Goal: Task Accomplishment & Management: Use online tool/utility

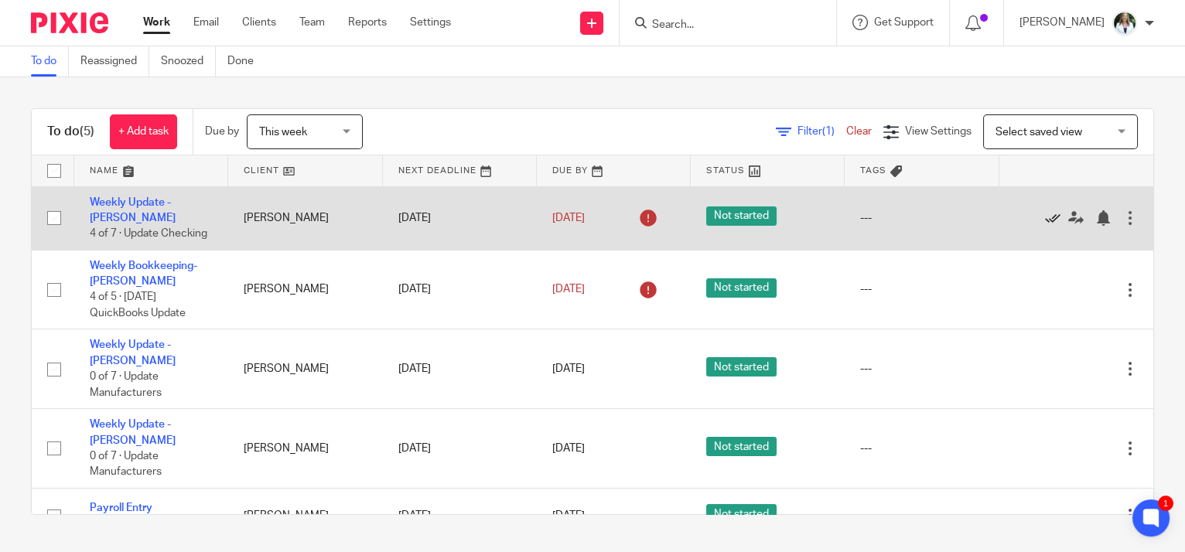
click at [1045, 212] on icon at bounding box center [1052, 217] width 15 height 15
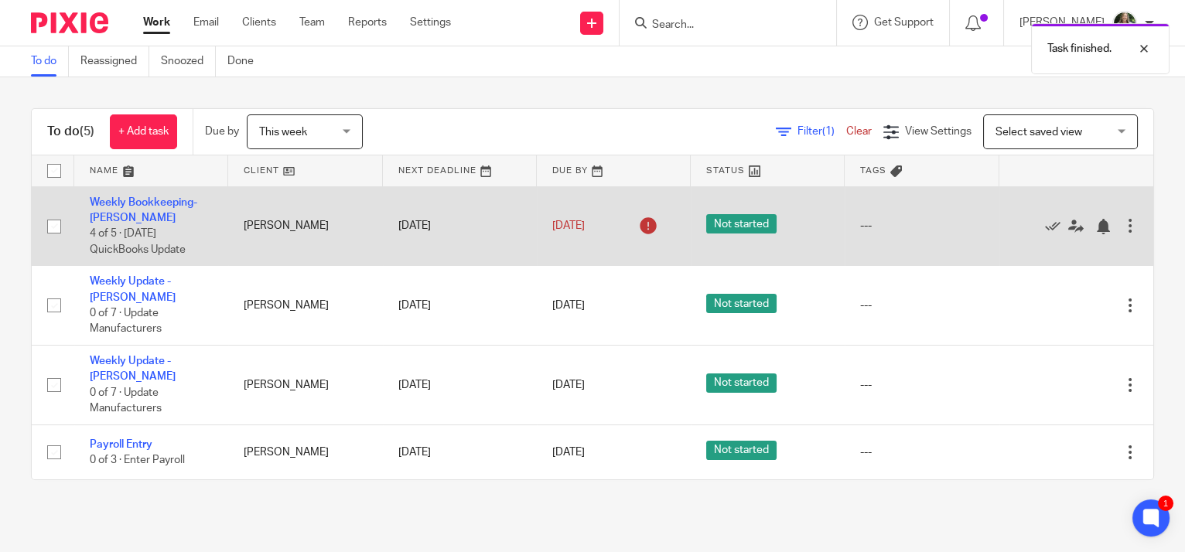
click at [1017, 225] on div at bounding box center [1069, 225] width 108 height 15
click at [1045, 225] on icon at bounding box center [1052, 226] width 15 height 15
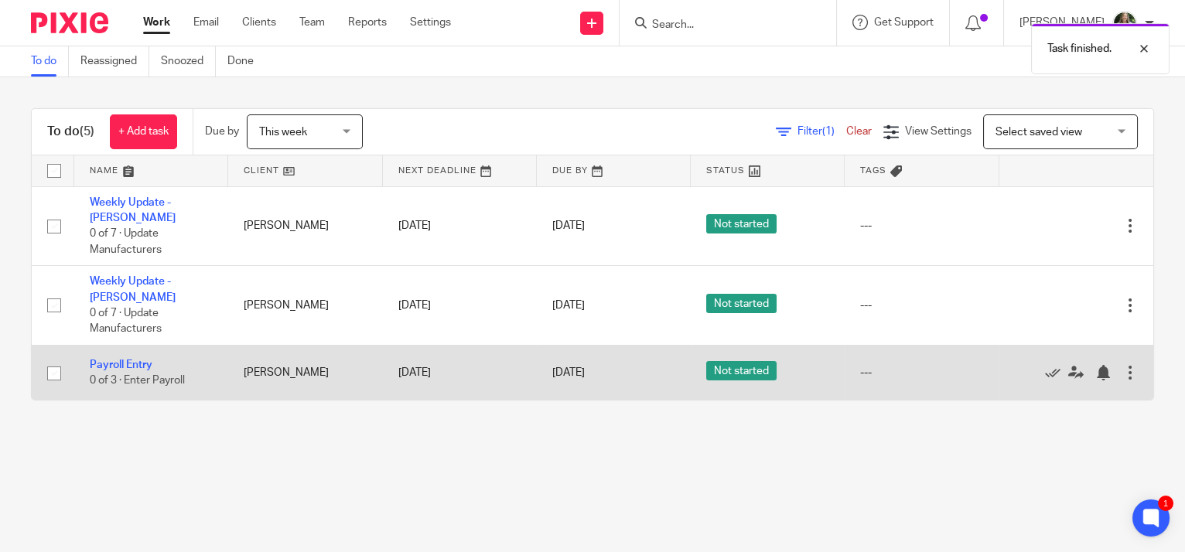
click at [1023, 365] on div at bounding box center [1069, 372] width 108 height 15
click at [1045, 365] on icon at bounding box center [1052, 372] width 15 height 15
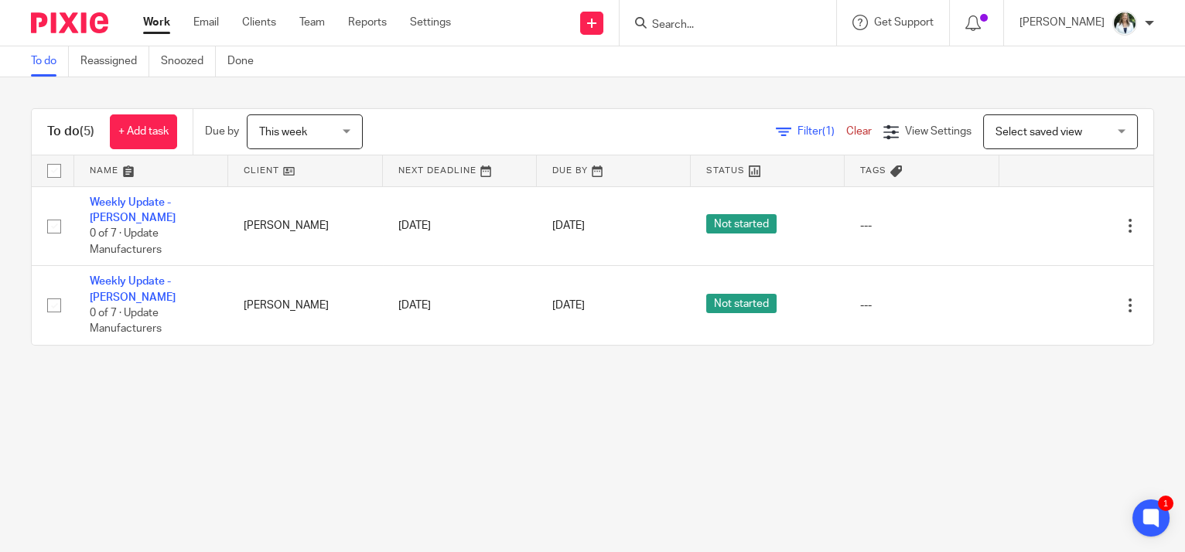
click at [908, 450] on main "To do Reassigned Snoozed Done To do (5) + Add task Due by This week This week T…" at bounding box center [592, 276] width 1185 height 552
click at [271, 24] on link "Clients" at bounding box center [259, 22] width 34 height 15
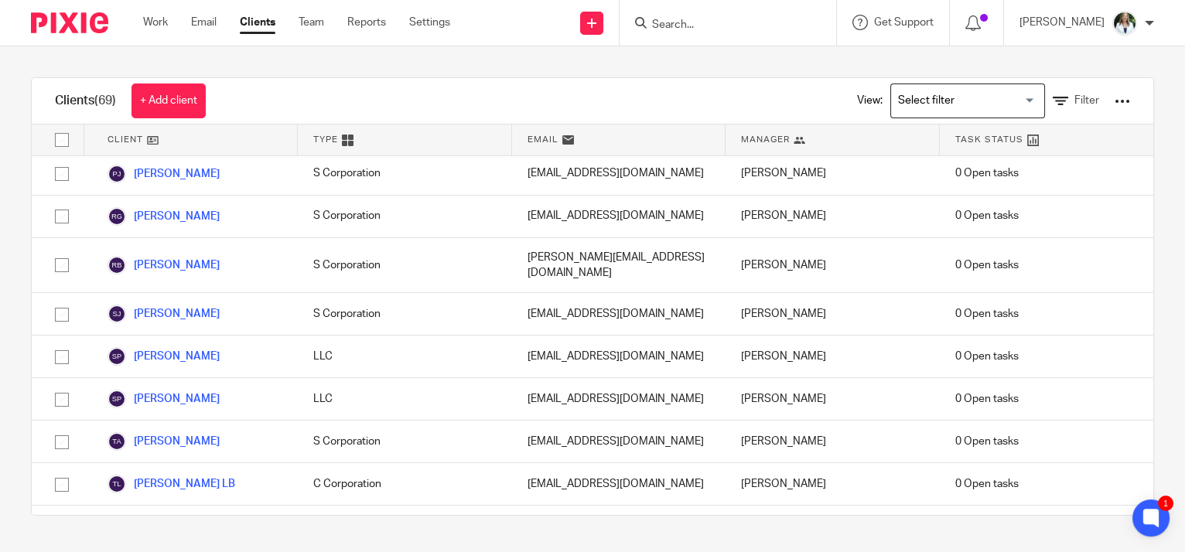
scroll to position [2603, 0]
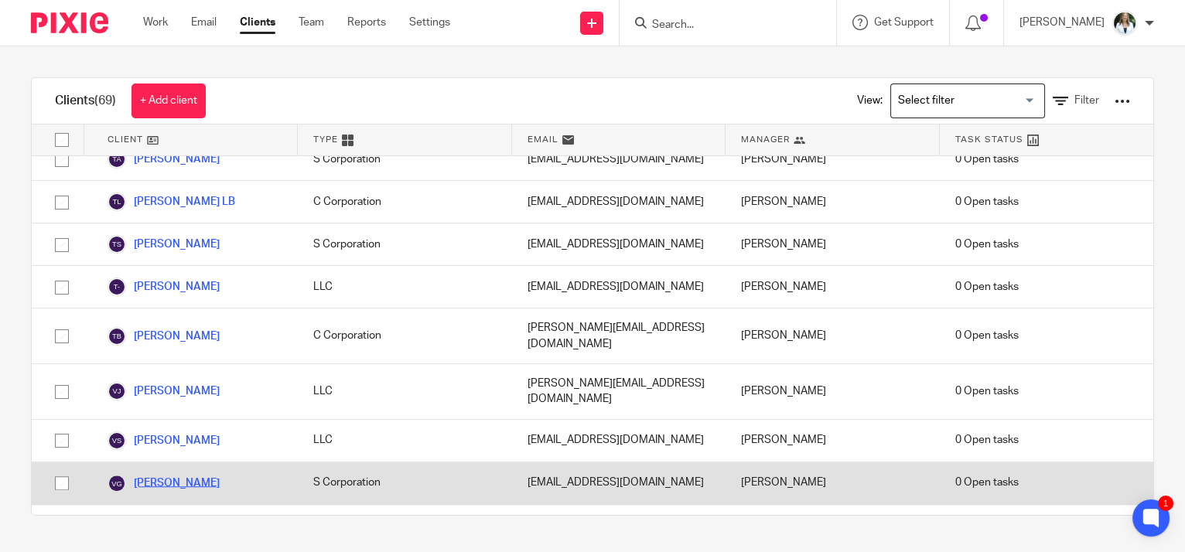
click at [145, 474] on link "[PERSON_NAME]" at bounding box center [164, 483] width 112 height 19
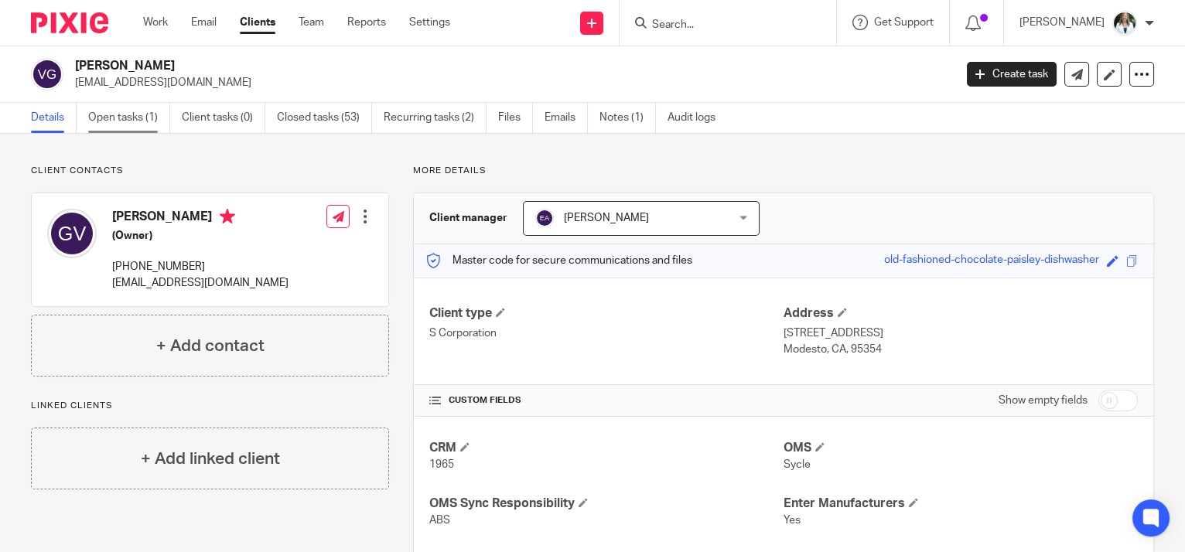
click at [121, 118] on link "Open tasks (1)" at bounding box center [129, 118] width 82 height 30
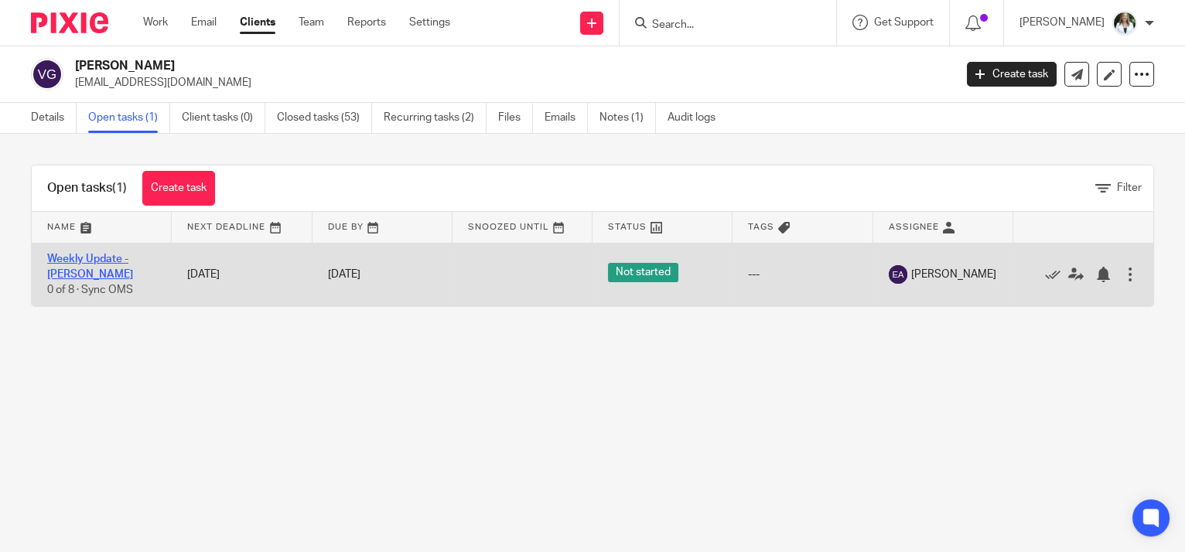
click at [58, 254] on link "Weekly Update - [PERSON_NAME]" at bounding box center [90, 267] width 86 height 26
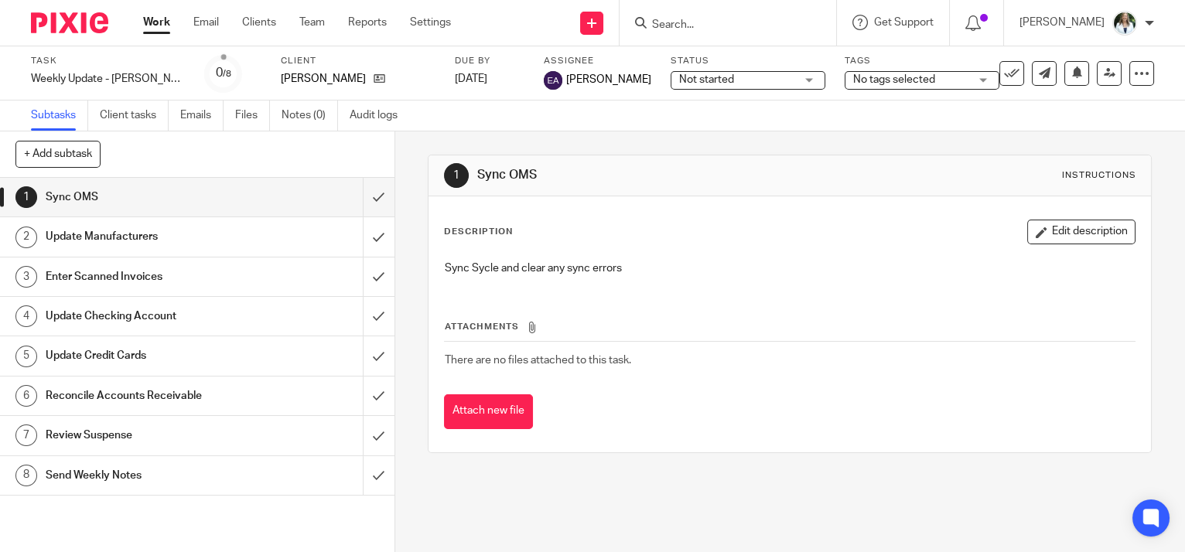
click at [169, 477] on h1 "Send Weekly Notes" at bounding box center [146, 475] width 201 height 23
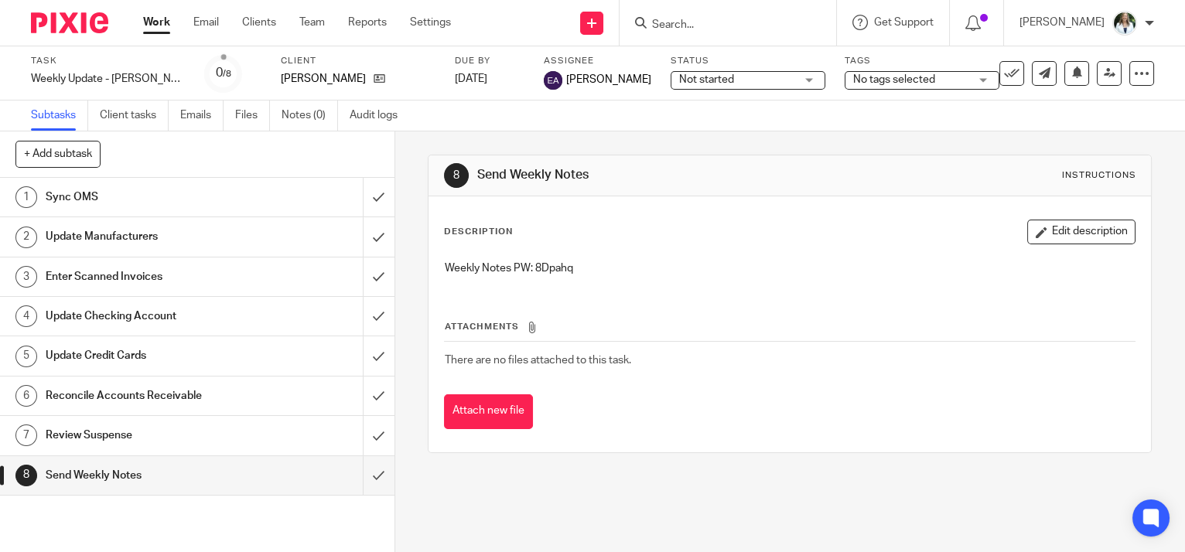
click at [554, 268] on p "Weekly Notes PW: 8Dpahq" at bounding box center [790, 268] width 690 height 15
copy p "8Dpahq"
click at [363, 474] on input "submit" at bounding box center [197, 475] width 395 height 39
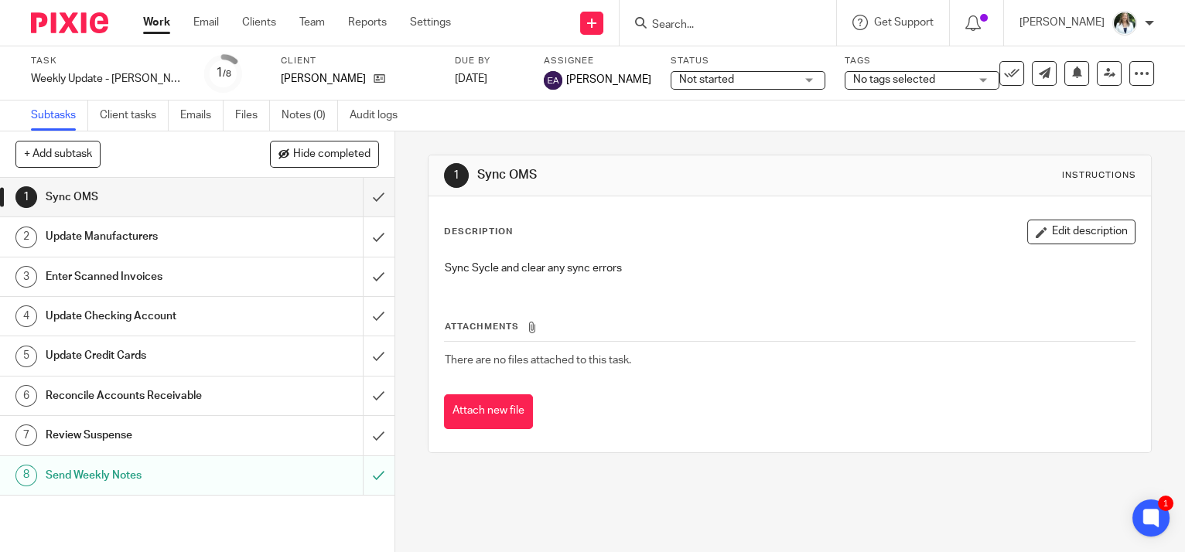
click at [149, 18] on link "Work" at bounding box center [156, 22] width 27 height 15
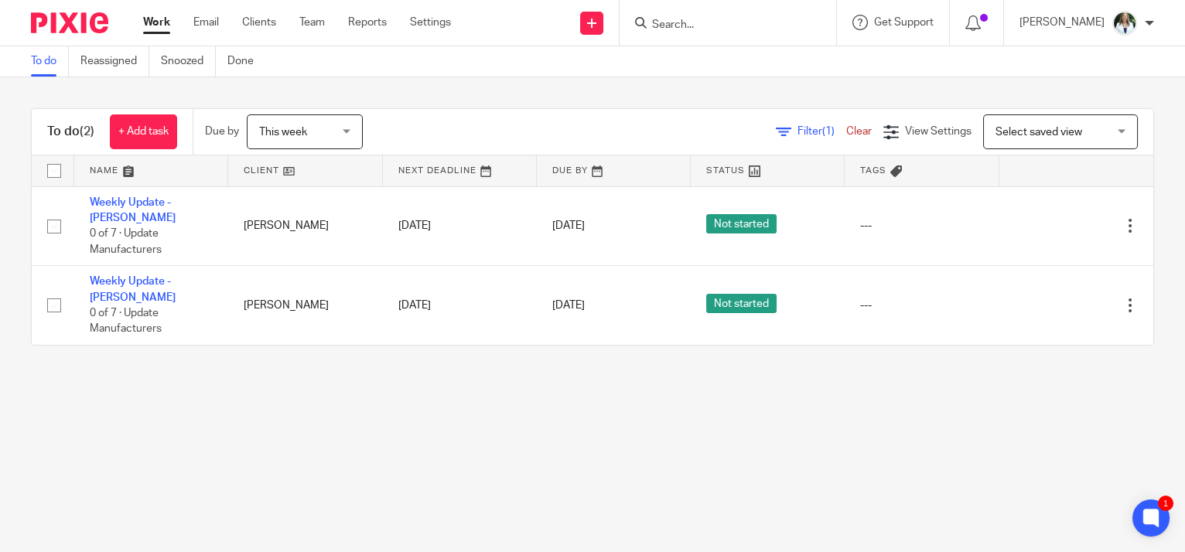
click at [977, 418] on main "To do Reassigned Snoozed Done To do (2) + Add task Due by This week This week […" at bounding box center [592, 276] width 1185 height 552
click at [275, 21] on link "Clients" at bounding box center [259, 22] width 34 height 15
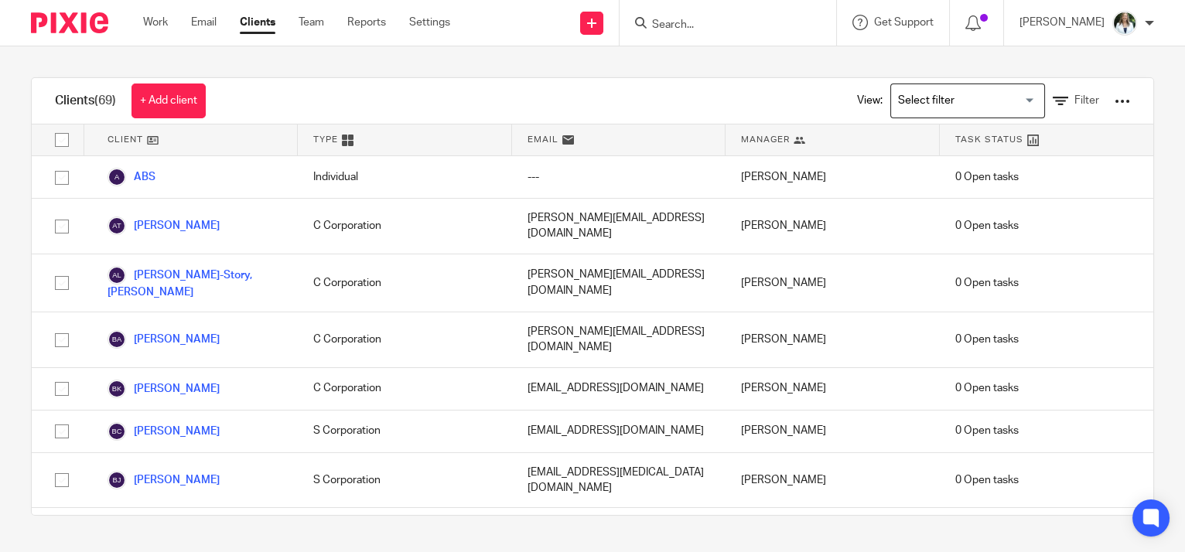
scroll to position [351, 0]
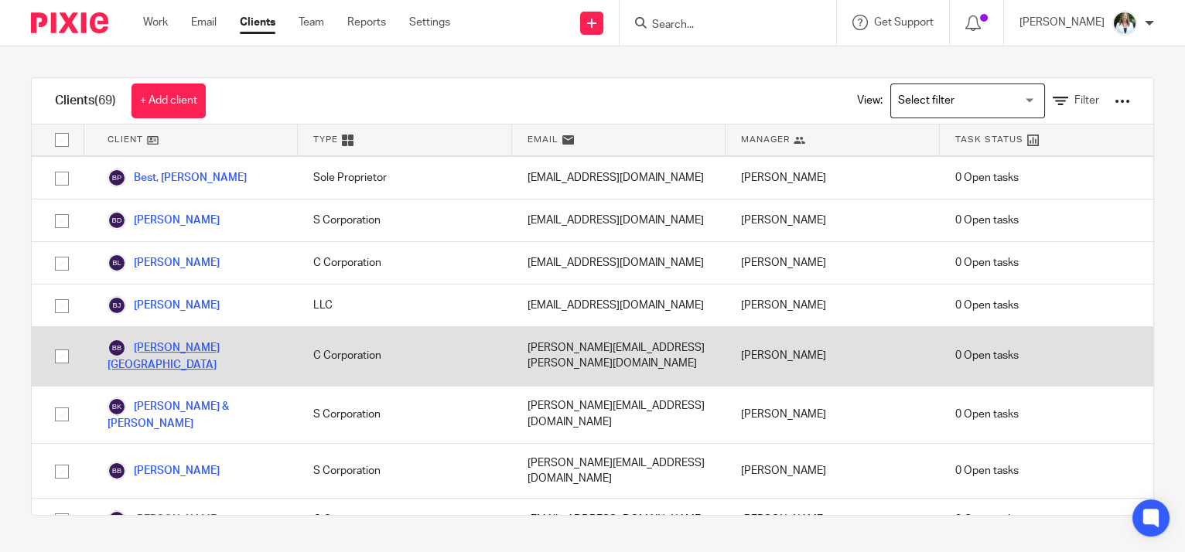
click at [186, 339] on link "[PERSON_NAME][GEOGRAPHIC_DATA]" at bounding box center [195, 356] width 175 height 34
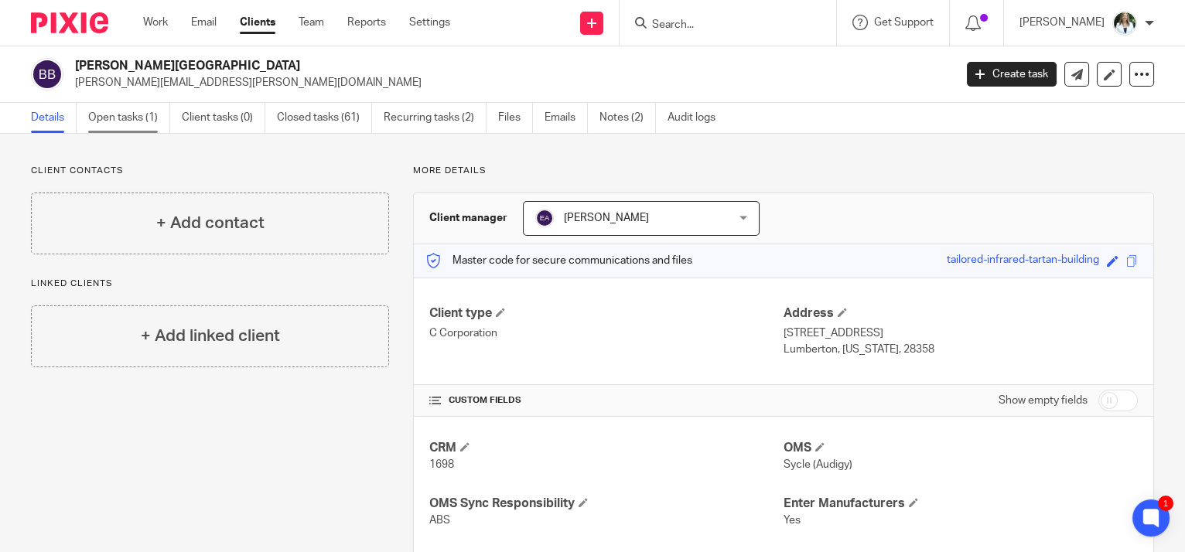
click at [132, 108] on link "Open tasks (1)" at bounding box center [129, 118] width 82 height 30
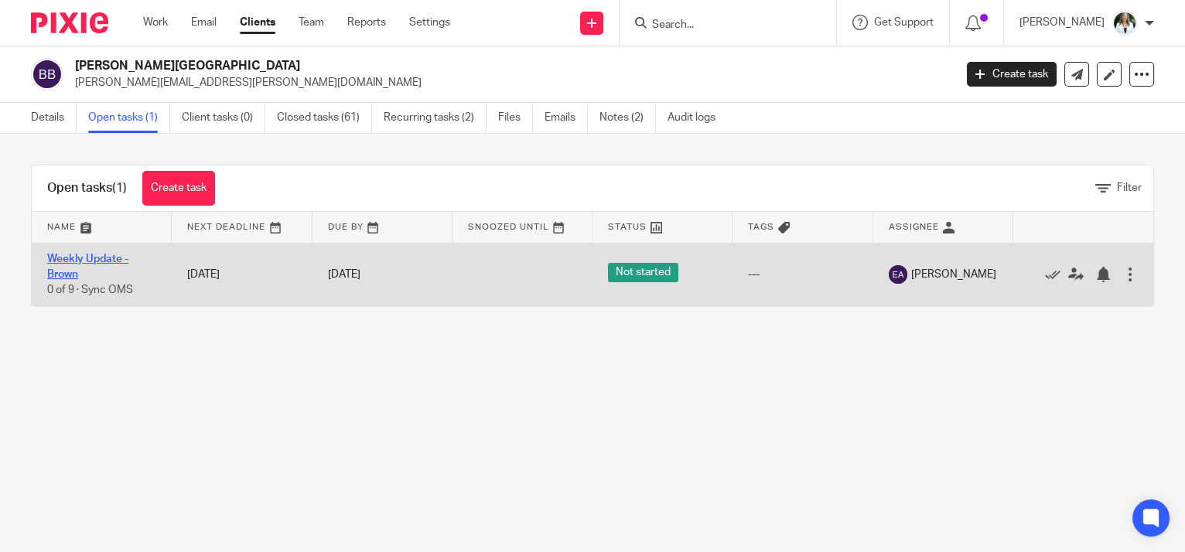
click at [104, 255] on link "Weekly Update - Brown" at bounding box center [87, 267] width 81 height 26
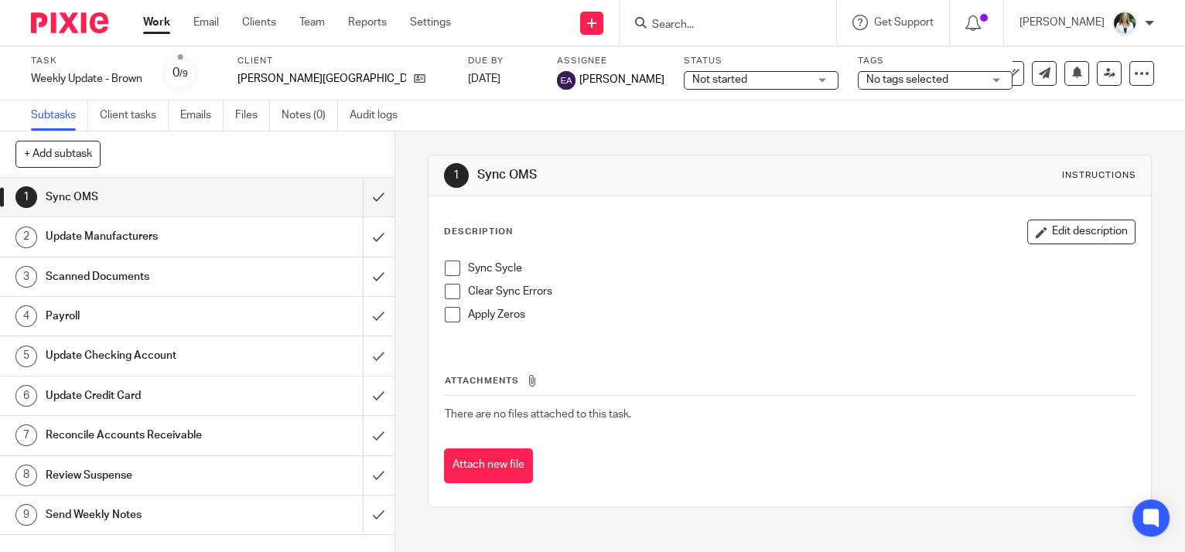
click at [121, 506] on h1 "Send Weekly Notes" at bounding box center [146, 515] width 201 height 23
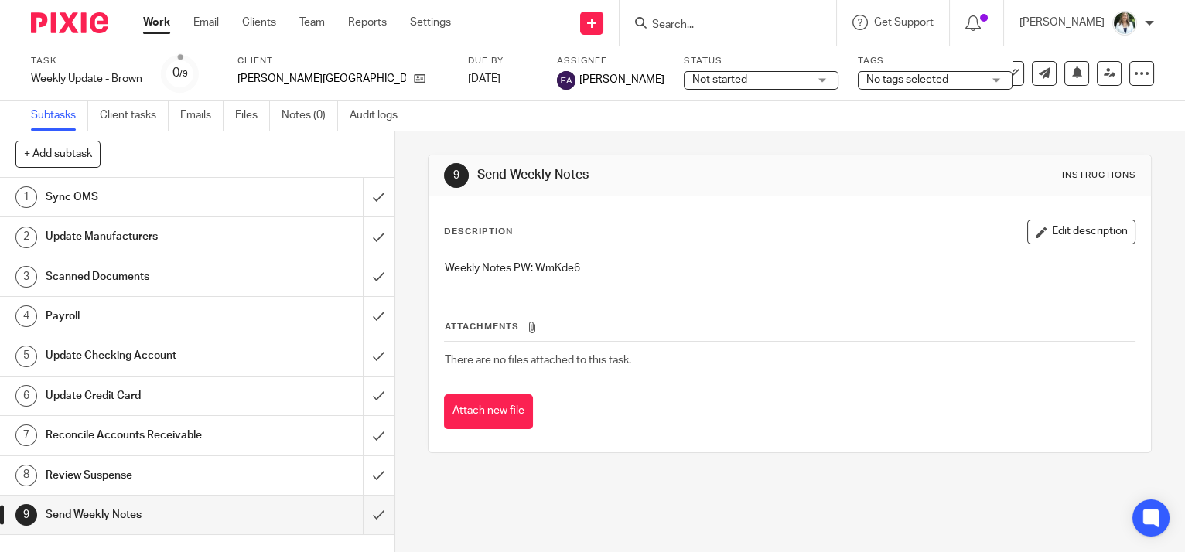
click at [554, 265] on p "Weekly Notes PW: WmKde6" at bounding box center [790, 268] width 690 height 15
copy p "WmKde6"
